Goal: Task Accomplishment & Management: Use online tool/utility

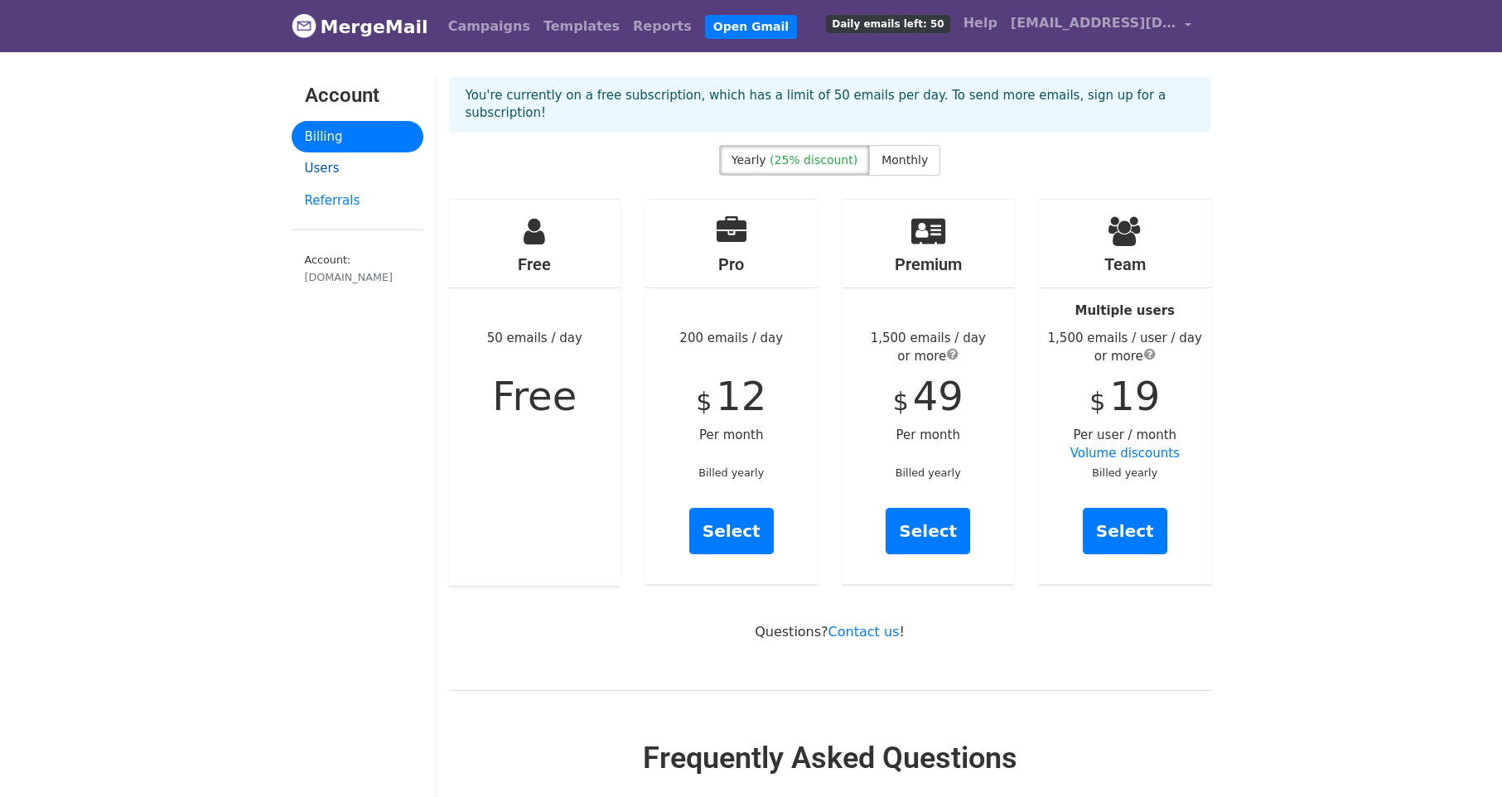
click at [307, 169] on link "Users" at bounding box center [358, 168] width 132 height 32
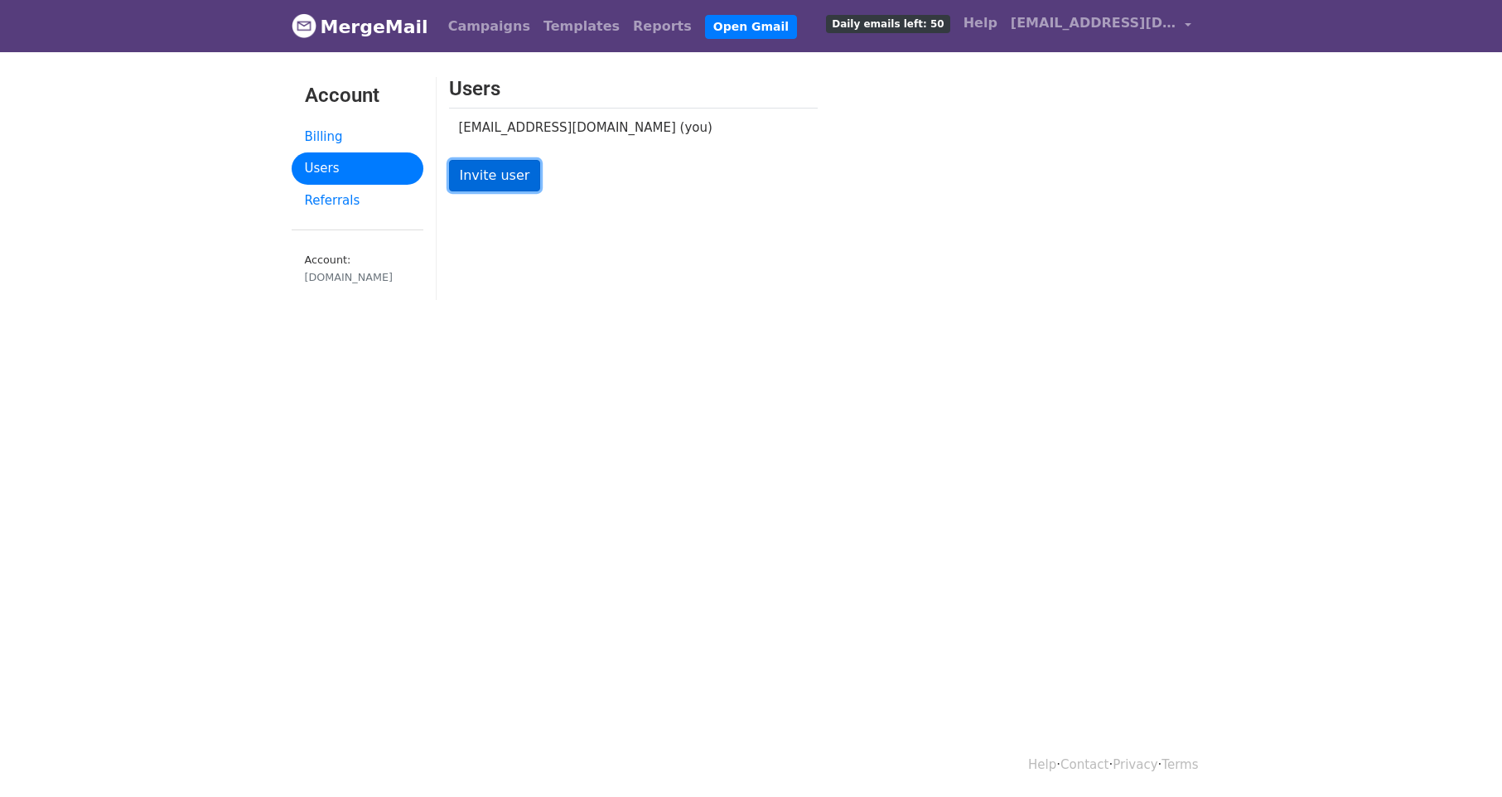
click at [491, 187] on link "Invite user" at bounding box center [495, 175] width 92 height 31
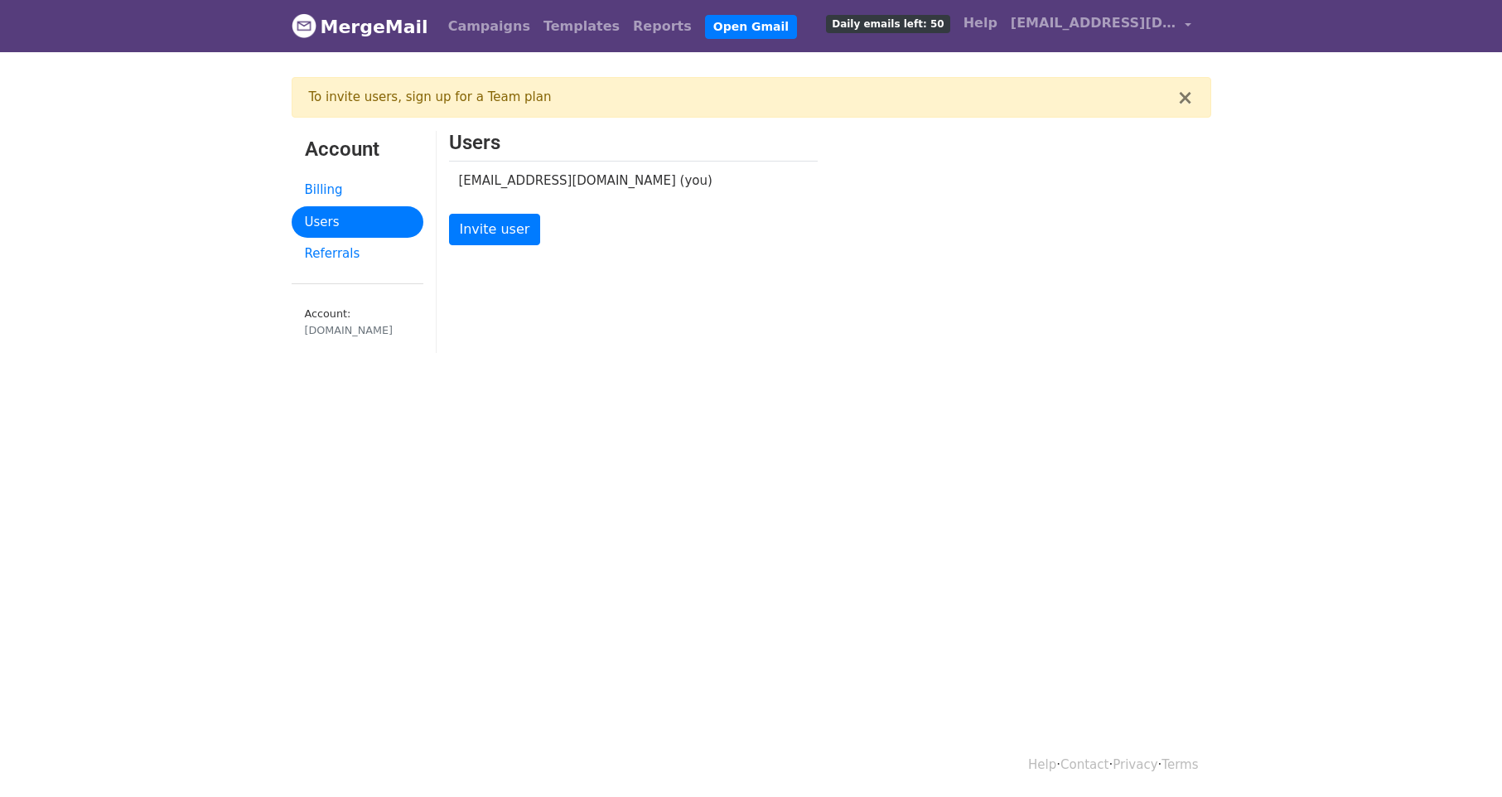
click at [380, 326] on div "eandcfinishing.com" at bounding box center [357, 330] width 105 height 16
click at [392, 325] on div "eandcfinishing.com" at bounding box center [357, 330] width 105 height 16
drag, startPoint x: 392, startPoint y: 325, endPoint x: 324, endPoint y: 224, distance: 121.8
click at [324, 224] on link "Users" at bounding box center [358, 222] width 132 height 32
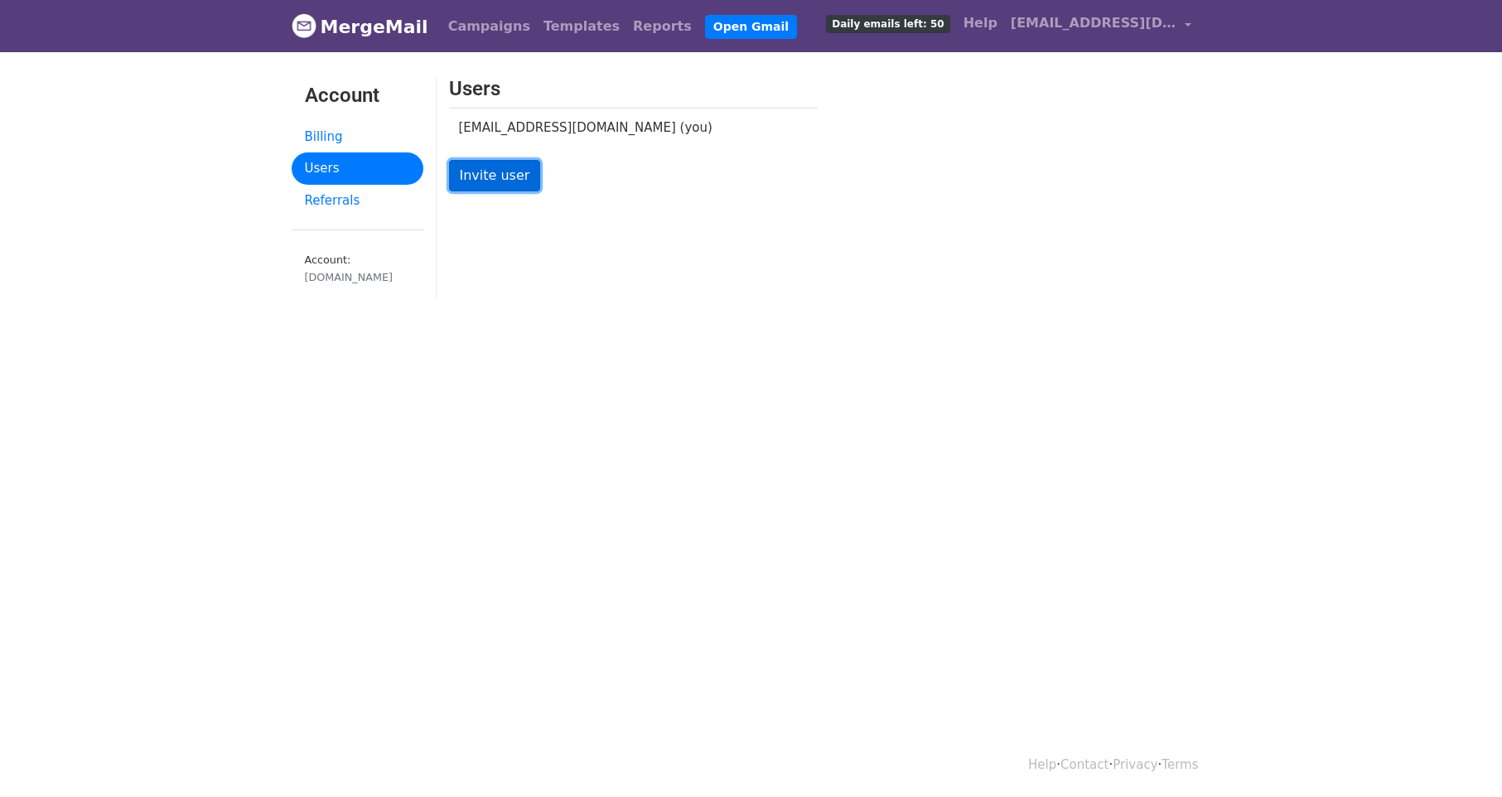
click at [492, 180] on link "Invite user" at bounding box center [495, 175] width 92 height 31
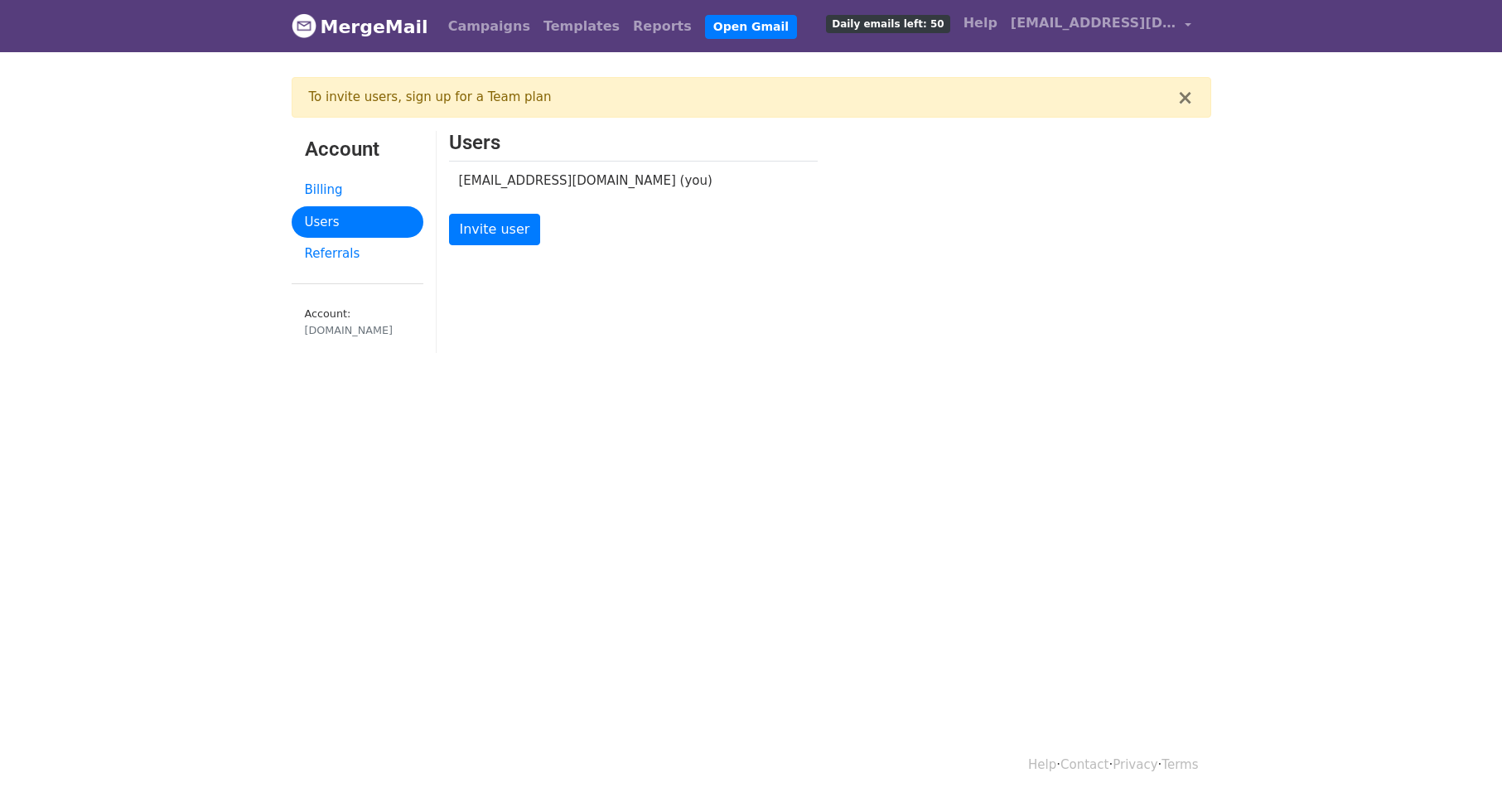
drag, startPoint x: 621, startPoint y: 186, endPoint x: 630, endPoint y: 184, distance: 8.4
click at [630, 184] on td "milla@eandcfinishing.com (you)" at bounding box center [621, 181] width 344 height 39
click at [1179, 96] on div "× To invite users, sign up for a Team plan" at bounding box center [752, 97] width 920 height 41
click at [707, 29] on link "Open Gmail" at bounding box center [751, 27] width 92 height 24
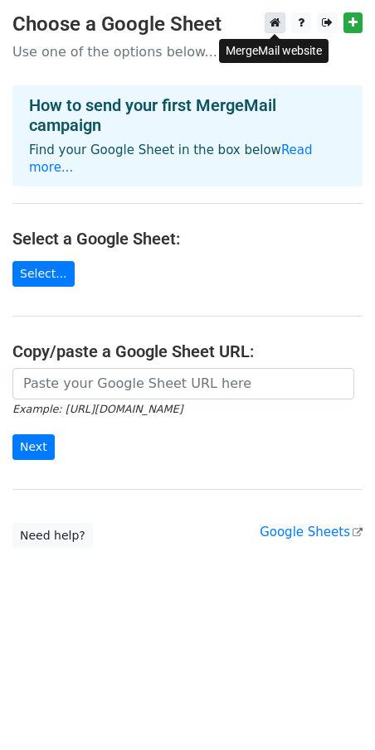
click at [270, 24] on icon at bounding box center [274, 23] width 11 height 12
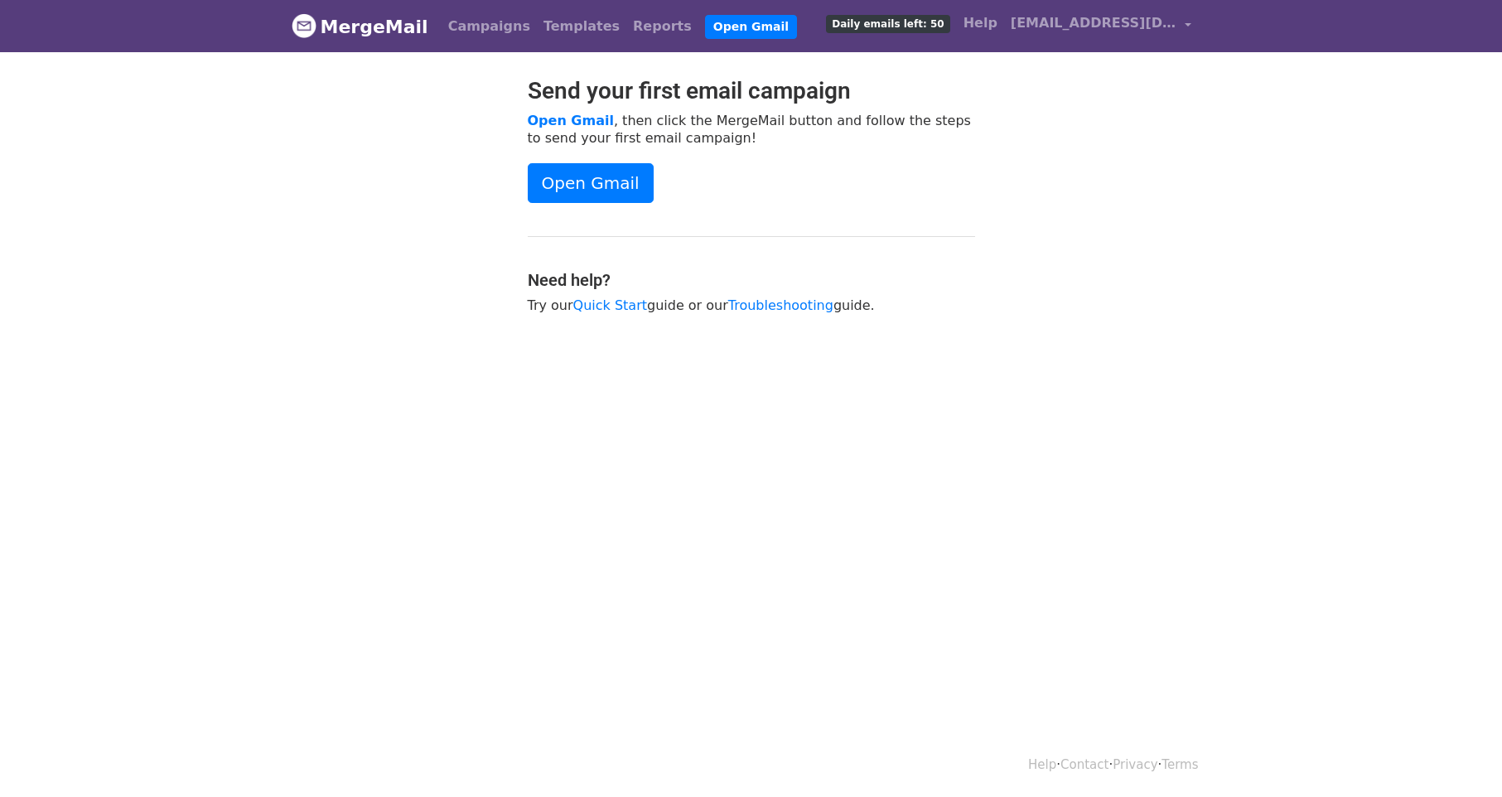
click at [355, 31] on link "MergeMail" at bounding box center [360, 26] width 137 height 35
click at [565, 118] on link "Open Gmail" at bounding box center [571, 121] width 86 height 16
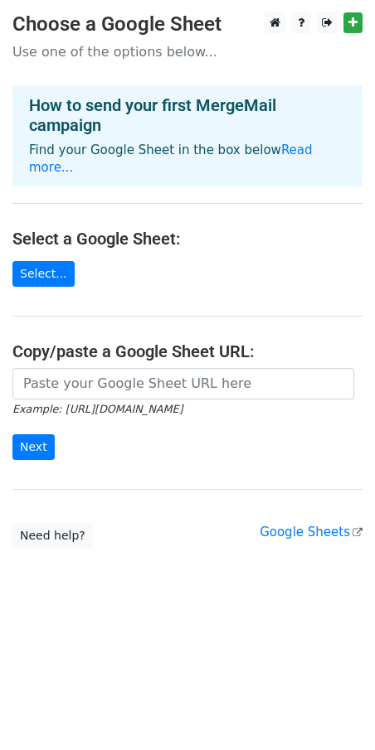
click at [69, 58] on p "Use one of the options below..." at bounding box center [187, 51] width 350 height 17
click at [273, 143] on link "Read more..." at bounding box center [170, 159] width 283 height 32
click at [44, 261] on link "Select..." at bounding box center [43, 274] width 62 height 26
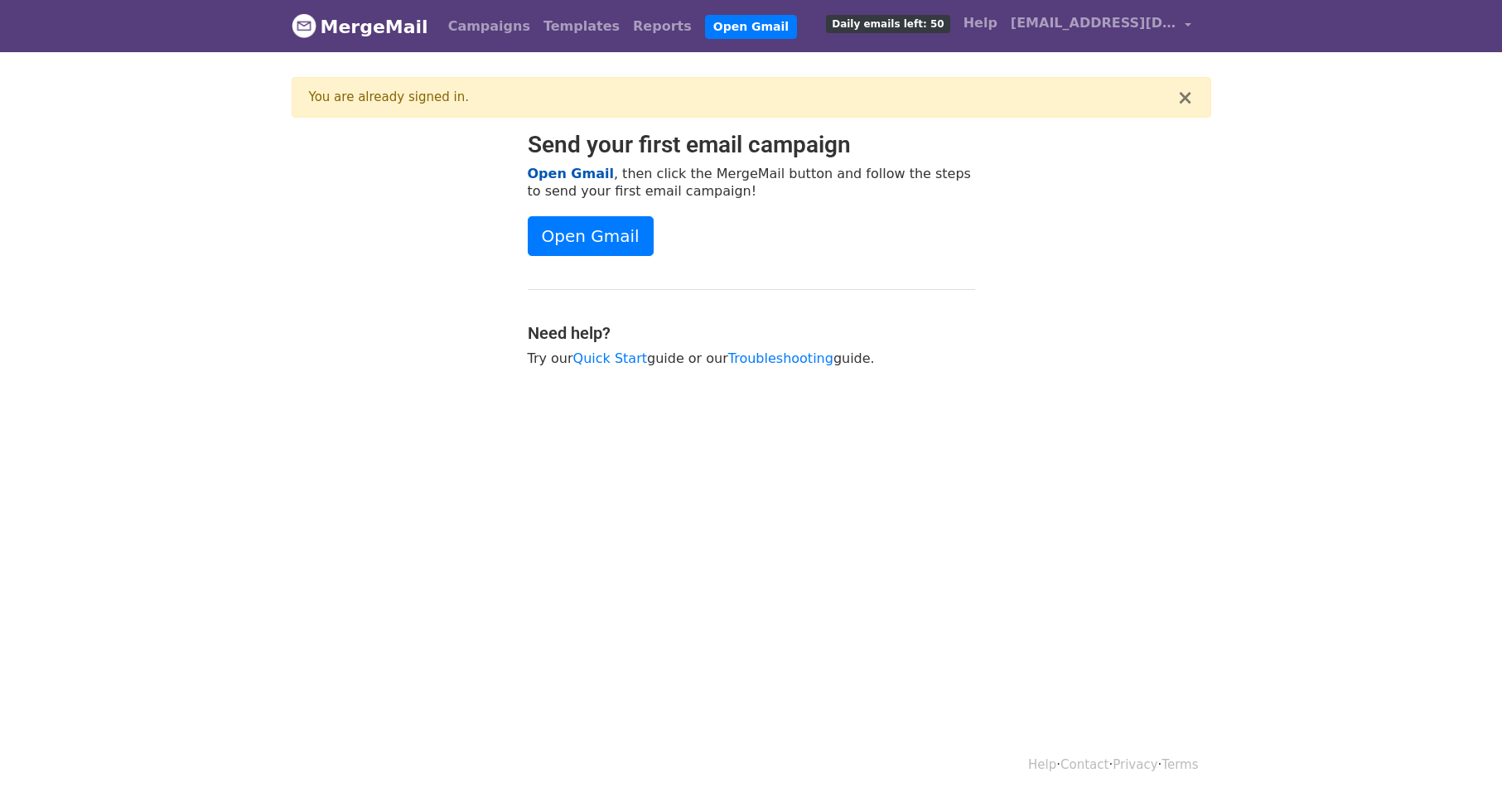
click at [575, 169] on link "Open Gmail" at bounding box center [571, 174] width 86 height 16
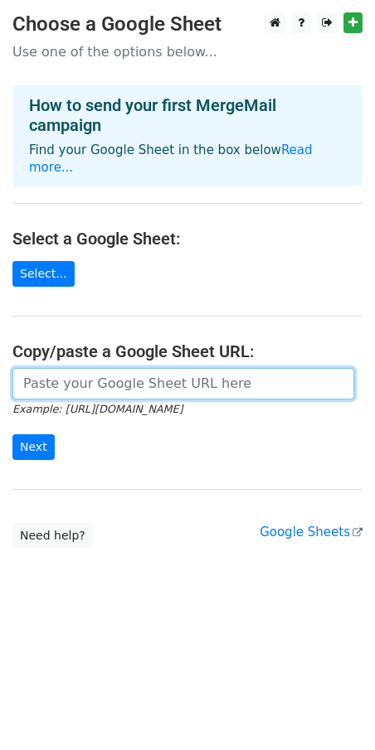
click at [99, 368] on input "url" at bounding box center [182, 383] width 341 height 31
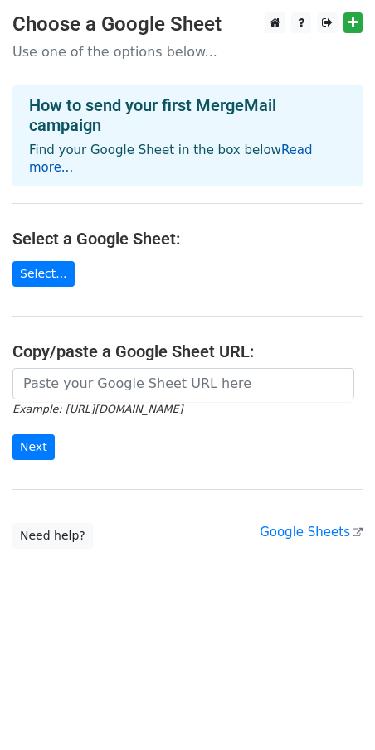
click at [291, 150] on link "Read more..." at bounding box center [170, 159] width 283 height 32
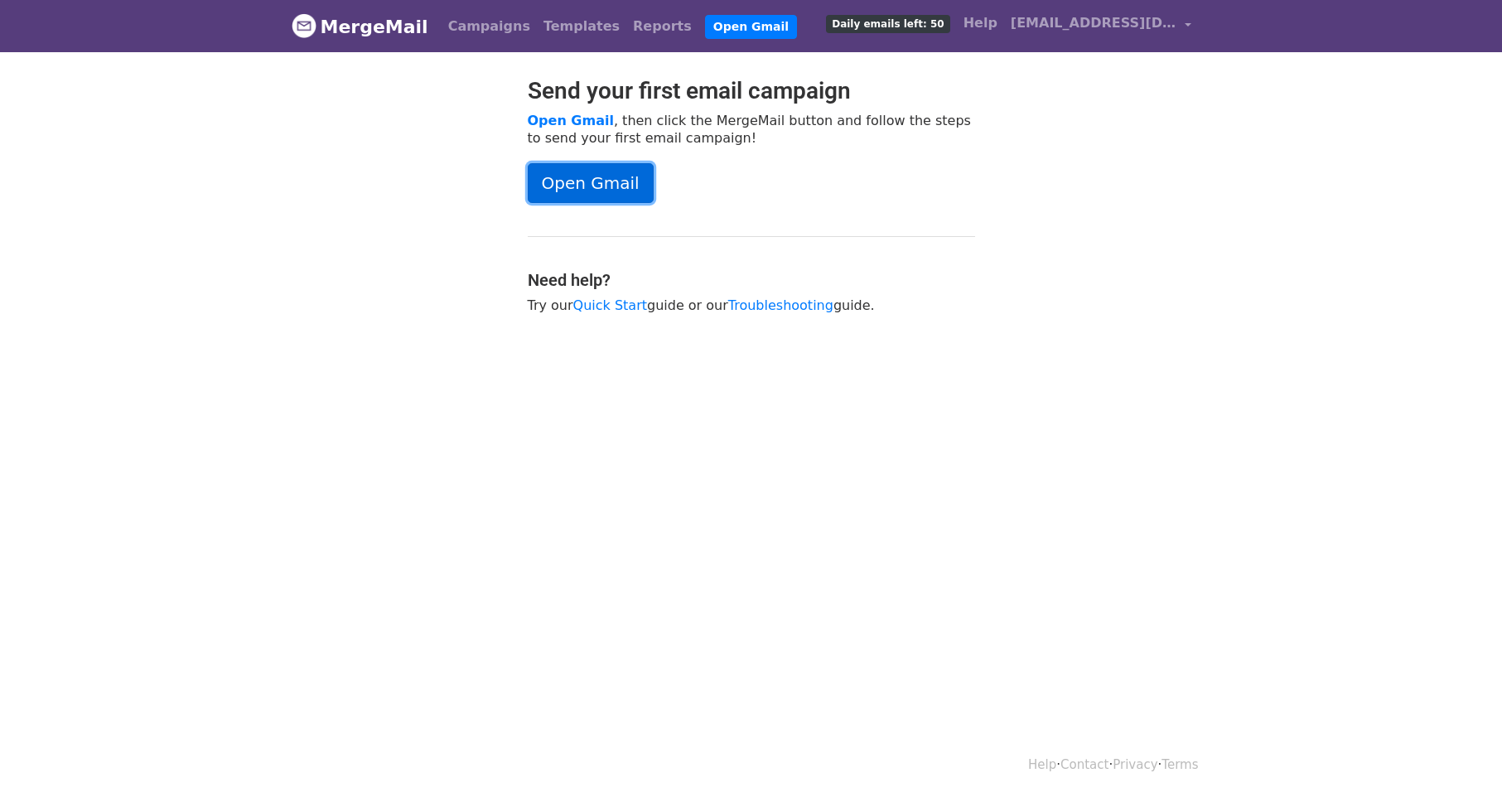
click at [573, 176] on link "Open Gmail" at bounding box center [591, 183] width 126 height 40
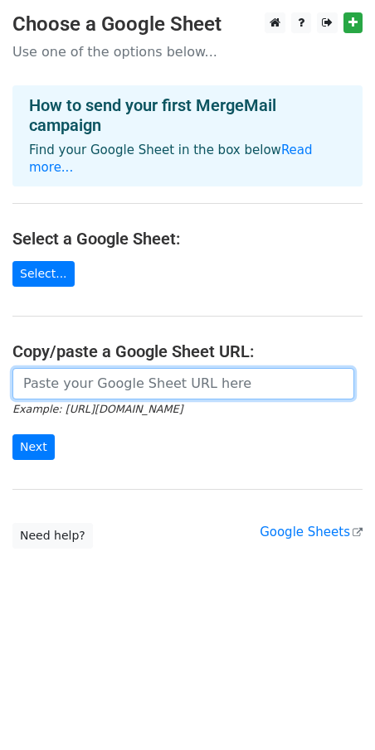
click at [48, 374] on input "url" at bounding box center [182, 383] width 341 height 31
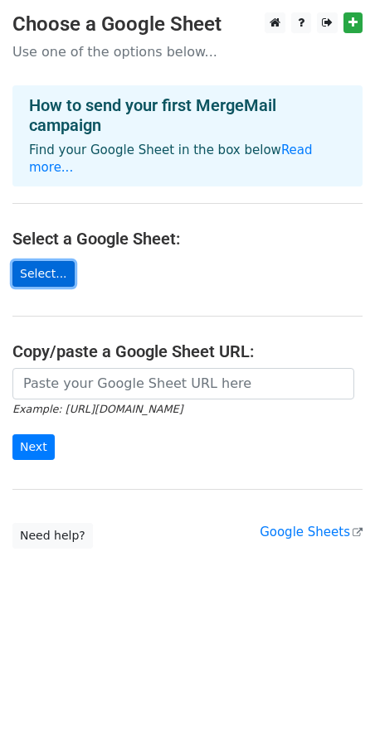
click at [57, 261] on link "Select..." at bounding box center [43, 274] width 62 height 26
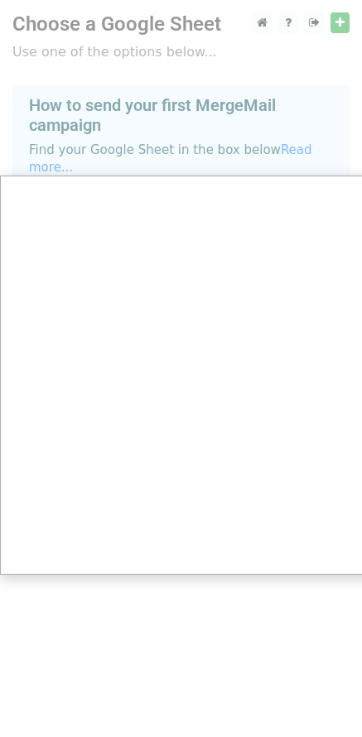
click at [94, 131] on div at bounding box center [187, 375] width 375 height 750
click at [120, 21] on div at bounding box center [187, 375] width 375 height 750
click at [329, 8] on div at bounding box center [187, 375] width 375 height 750
click at [344, 24] on div at bounding box center [187, 375] width 375 height 750
drag, startPoint x: 360, startPoint y: 7, endPoint x: 373, endPoint y: 8, distance: 12.5
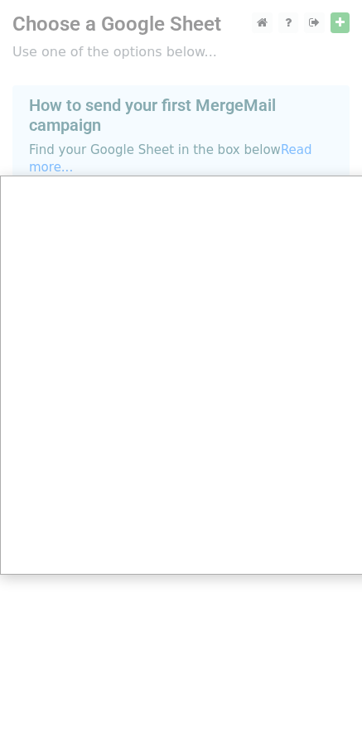
click at [360, 8] on div at bounding box center [187, 375] width 375 height 750
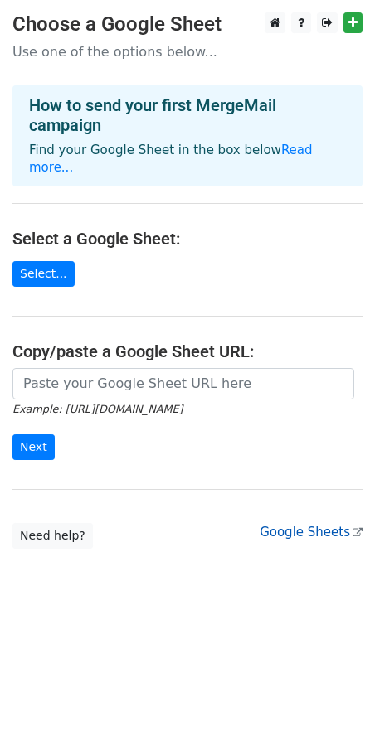
click at [320, 524] on link "Google Sheets" at bounding box center [310, 531] width 103 height 15
click at [291, 503] on main "Choose a Google Sheet Use one of the options below... How to send your first Me…" at bounding box center [187, 280] width 375 height 536
click at [292, 145] on link "Read more..." at bounding box center [170, 159] width 283 height 32
